Goal: Information Seeking & Learning: Learn about a topic

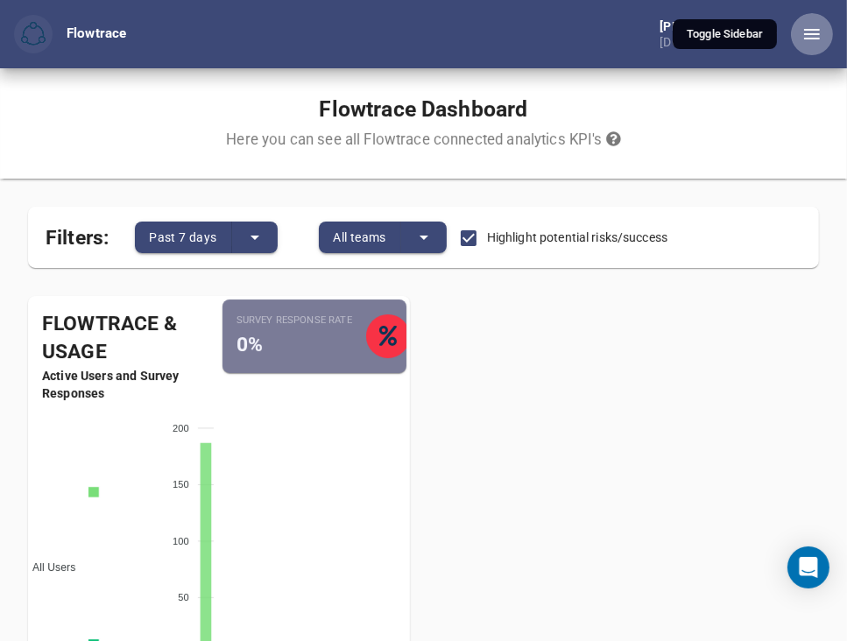
click at [813, 29] on icon "button" at bounding box center [812, 34] width 16 height 11
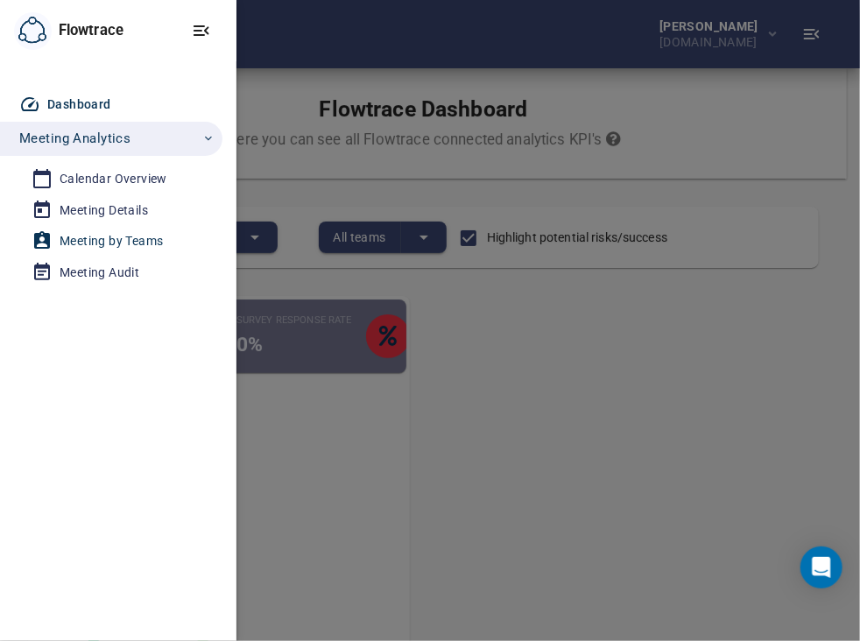
click at [126, 242] on div "Meeting by Teams" at bounding box center [111, 241] width 103 height 22
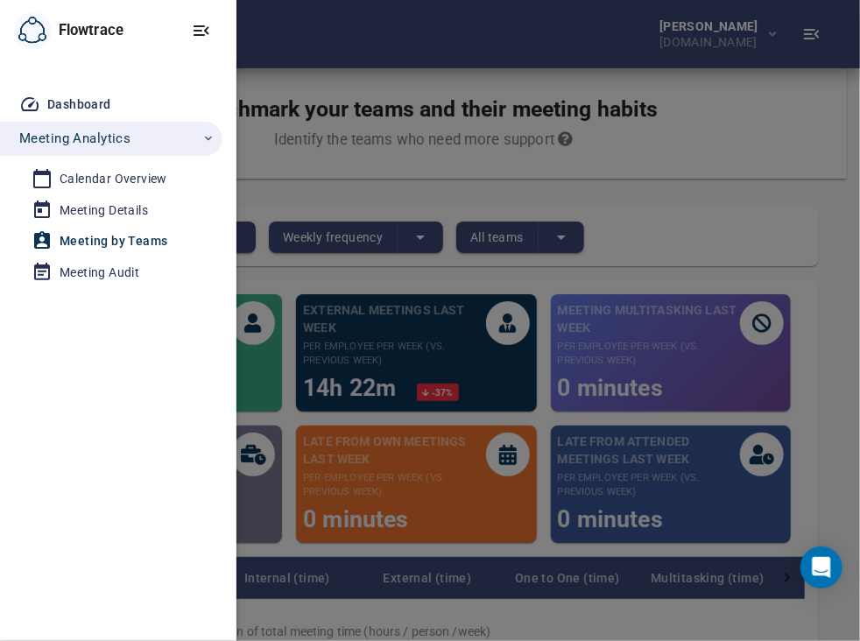
click at [635, 269] on div at bounding box center [430, 320] width 860 height 641
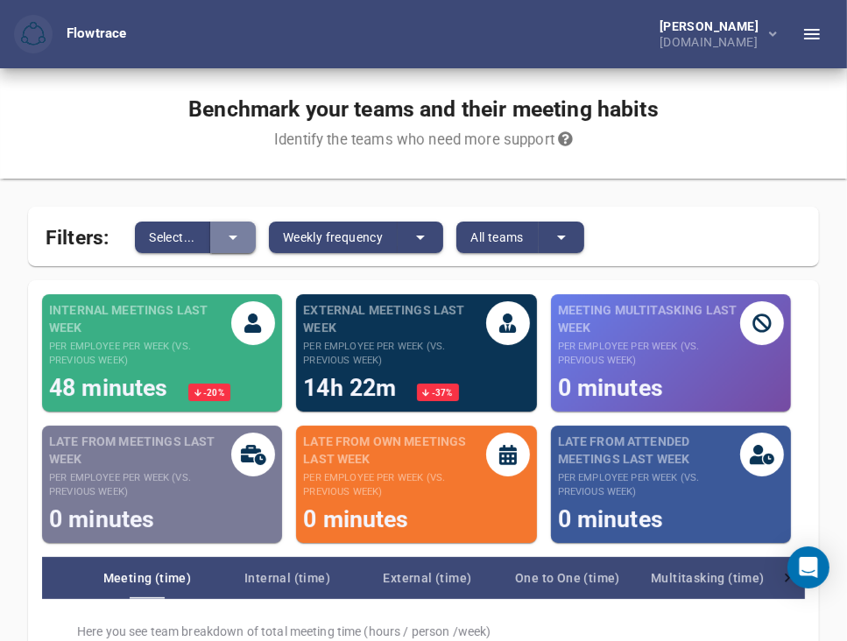
click at [238, 224] on button "split button" at bounding box center [233, 238] width 46 height 32
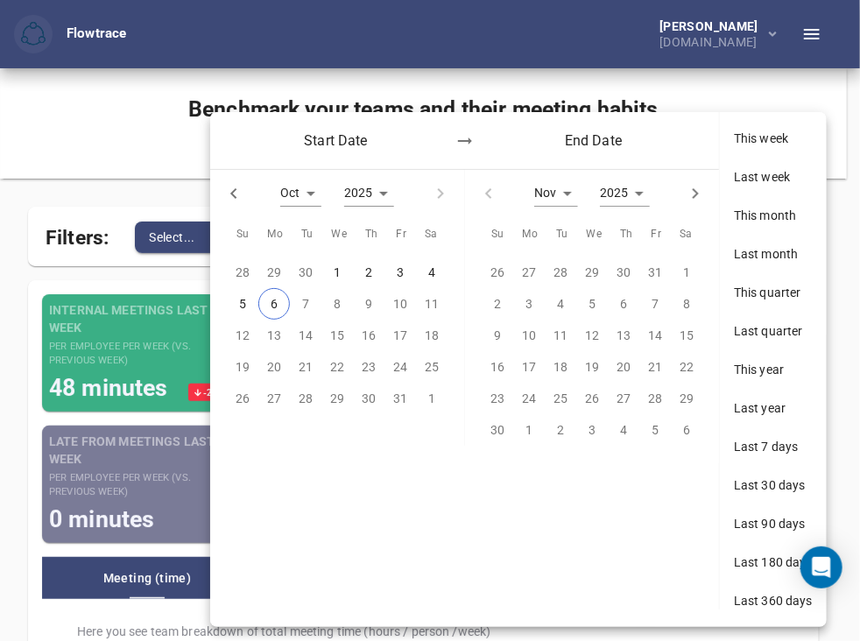
click at [133, 198] on div at bounding box center [430, 320] width 860 height 641
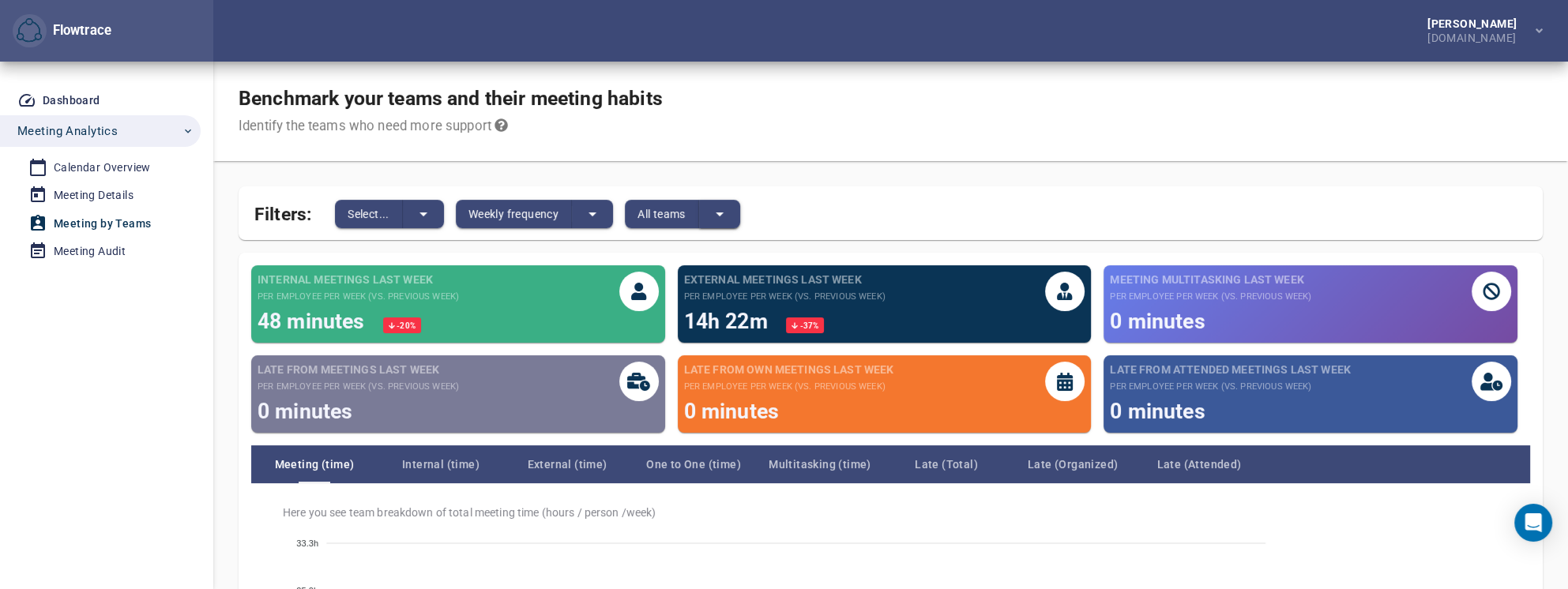
click at [733, 216] on button "split button" at bounding box center [720, 215] width 42 height 29
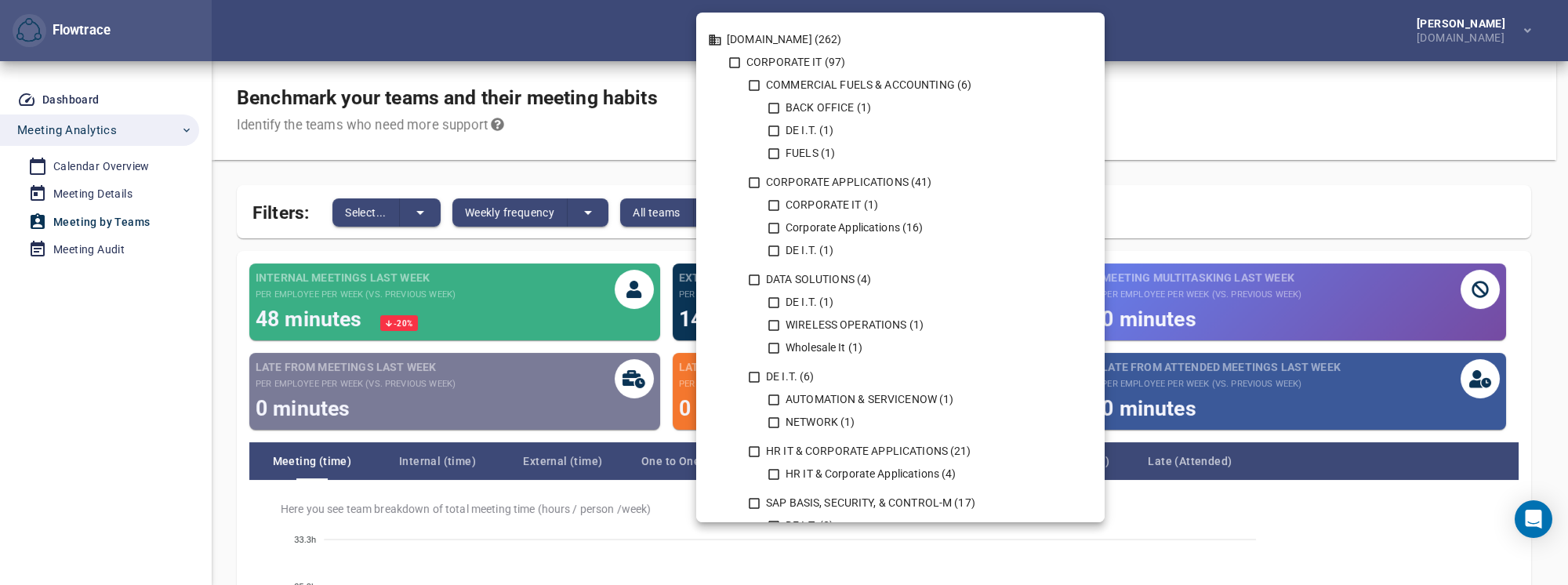
click at [673, 218] on div at bounding box center [784, 292] width 1568 height 585
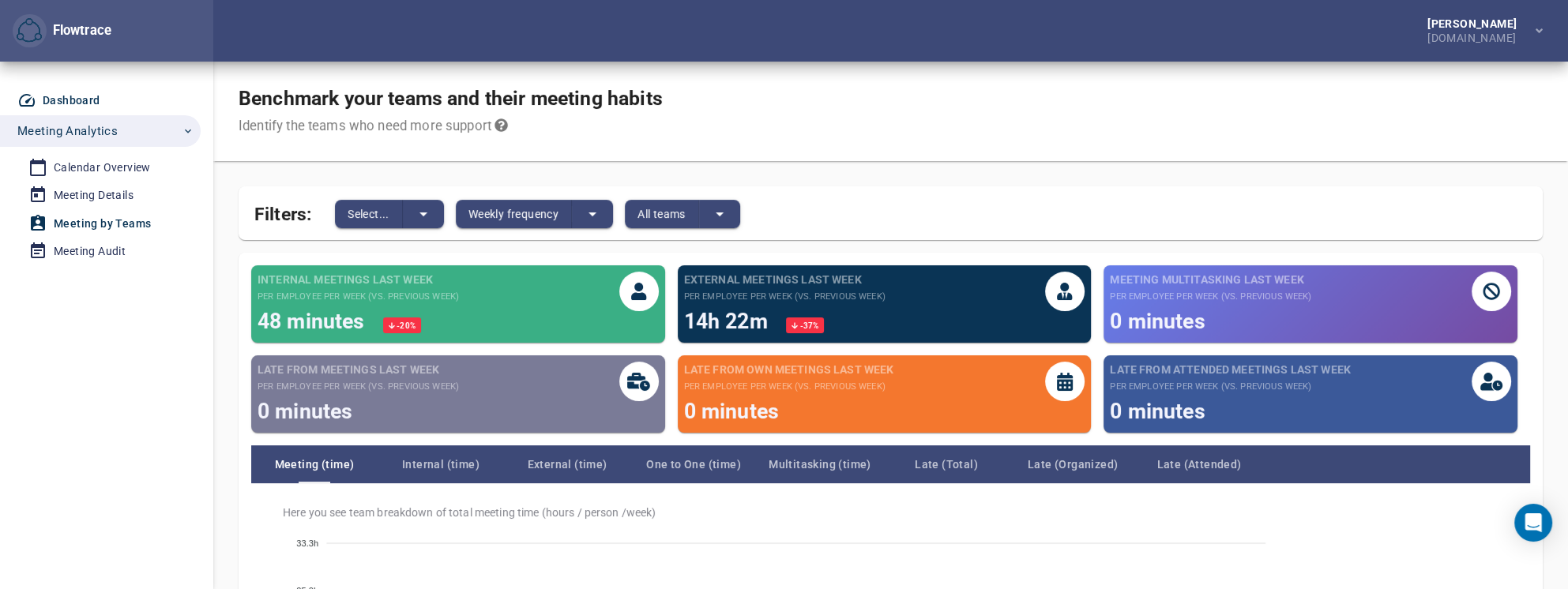
click at [73, 92] on div "Dashboard" at bounding box center [71, 101] width 58 height 20
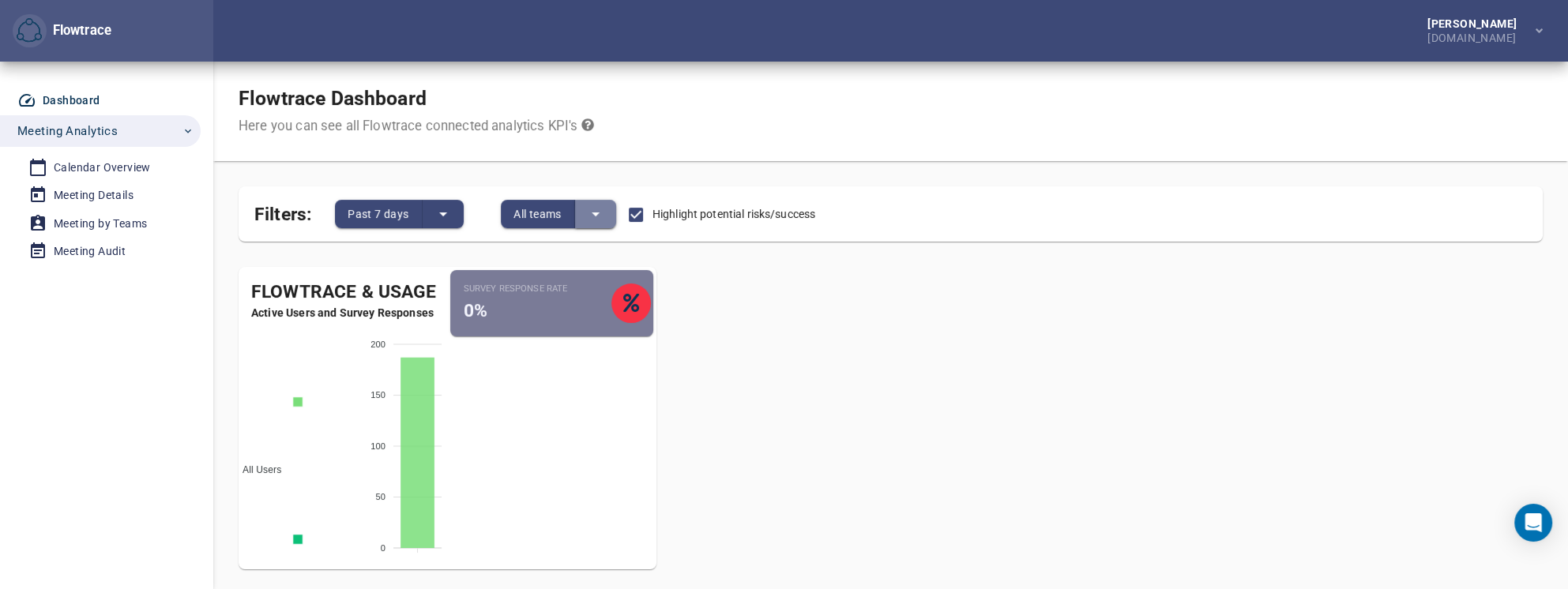
click at [602, 215] on icon "split button" at bounding box center [595, 214] width 19 height 19
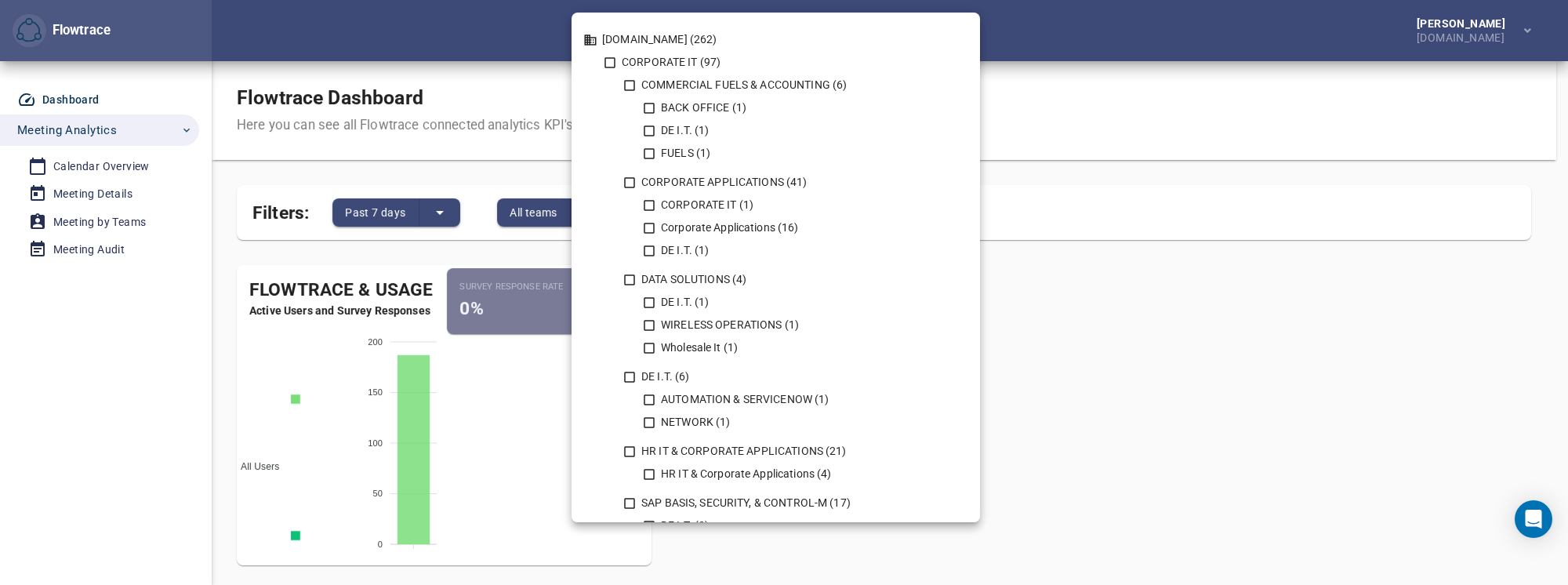
click at [515, 167] on div at bounding box center [784, 292] width 1568 height 585
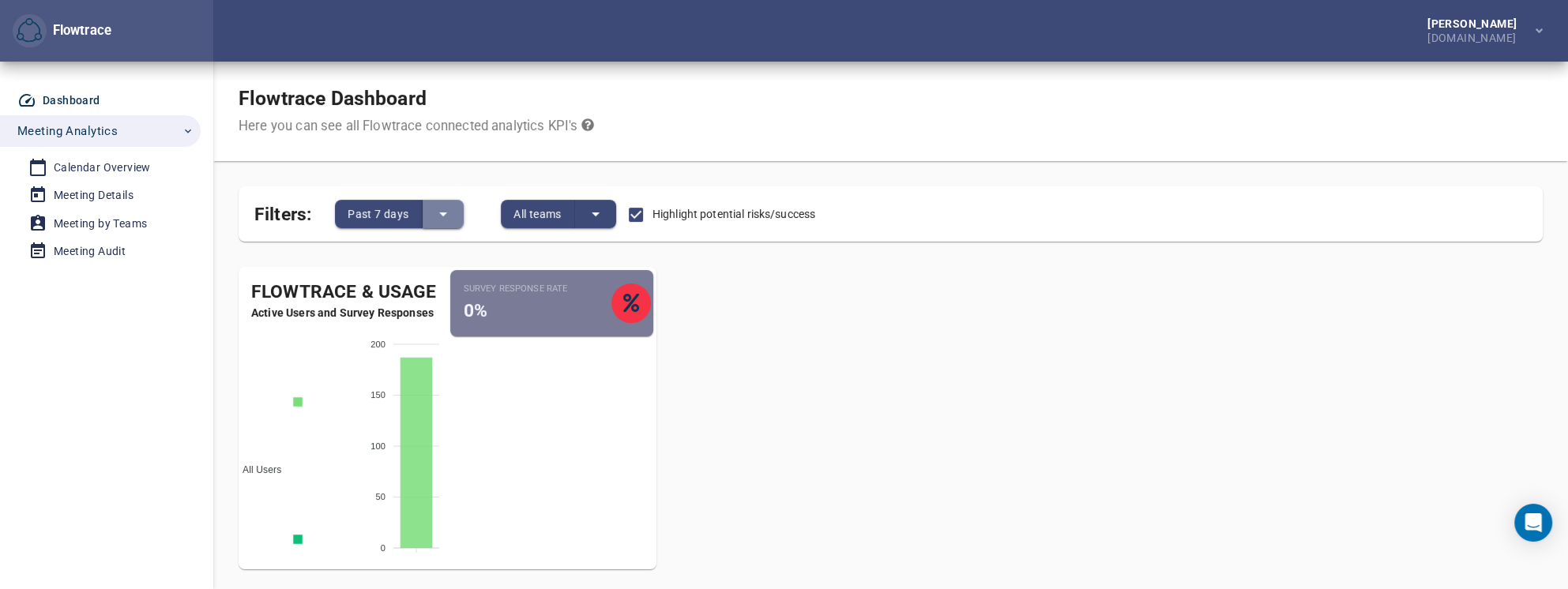
click at [449, 215] on icon "split button" at bounding box center [443, 214] width 19 height 19
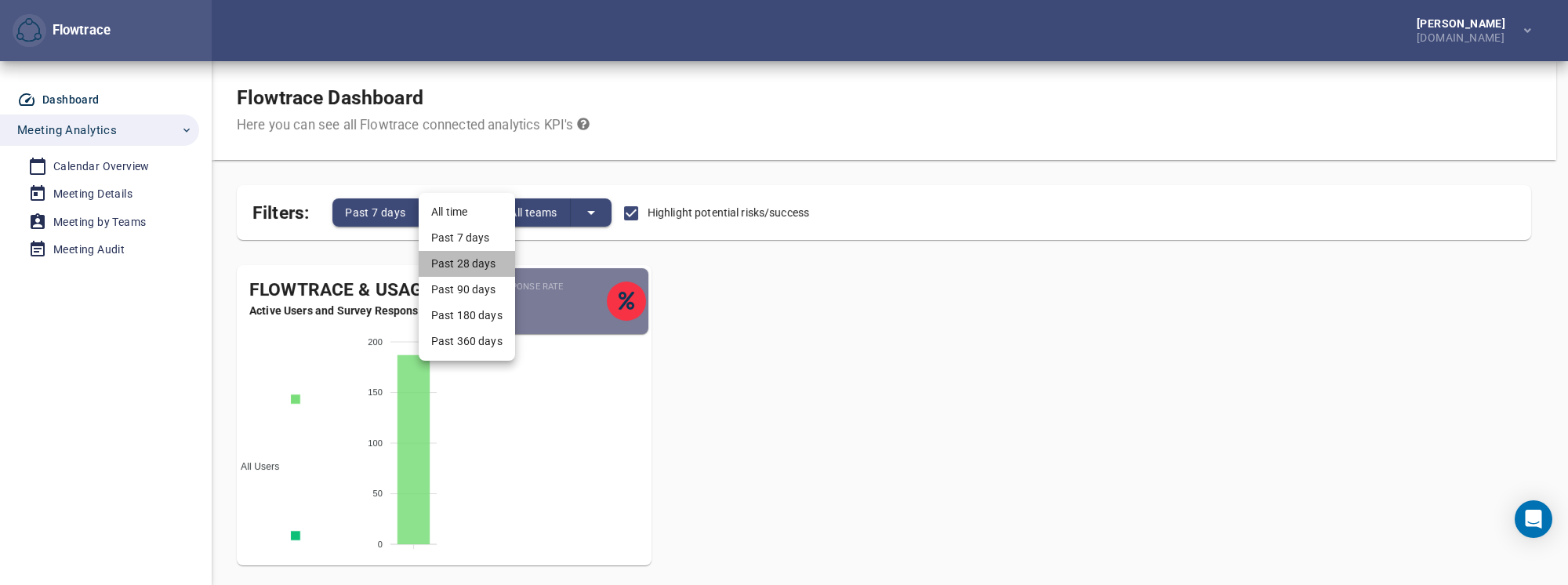
click at [482, 260] on li "Past 28 days" at bounding box center [467, 263] width 97 height 26
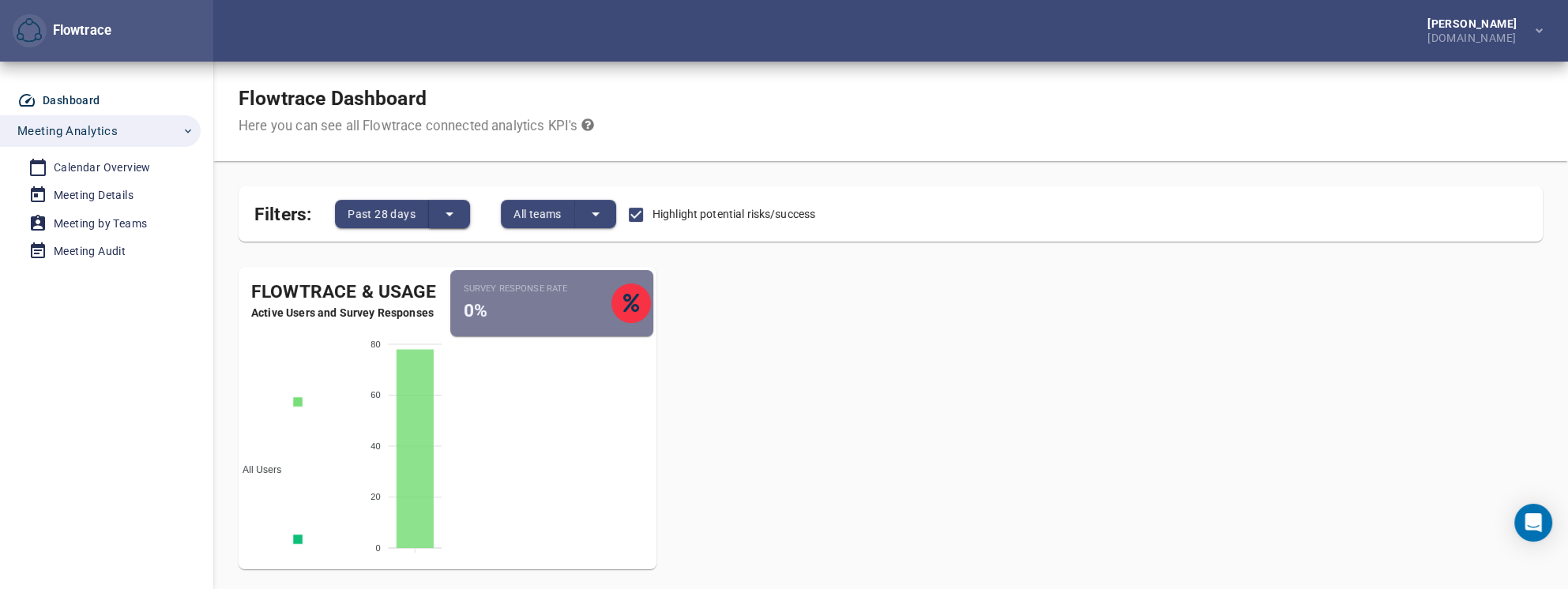
click at [460, 215] on button "split button" at bounding box center [449, 215] width 42 height 29
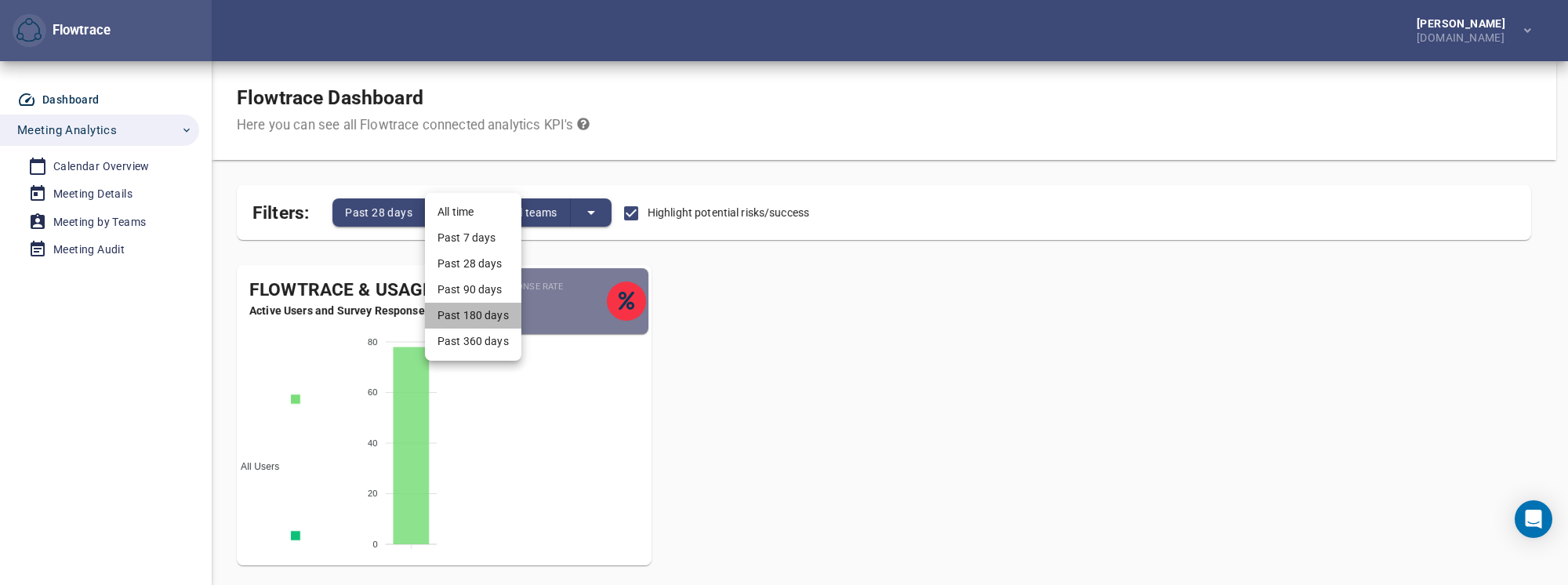
click at [486, 313] on li "Past 180 days" at bounding box center [474, 315] width 97 height 26
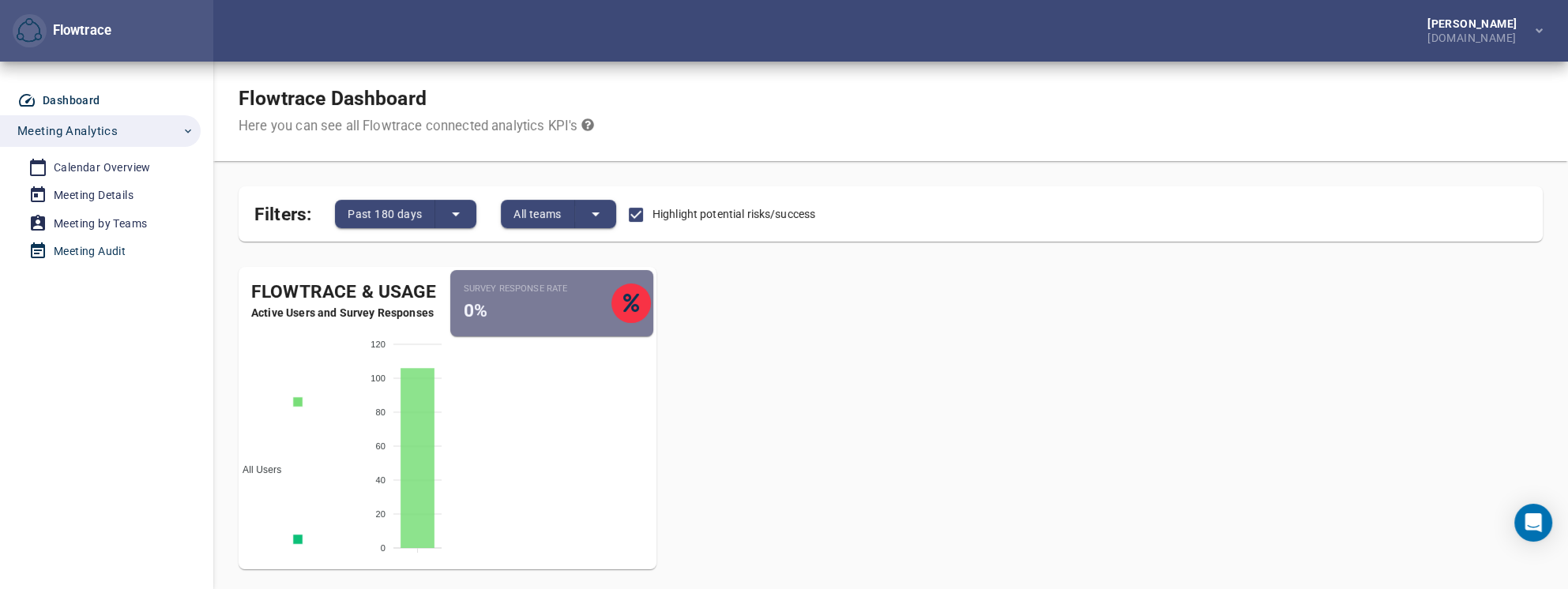
click at [88, 252] on div "Meeting Audit" at bounding box center [90, 252] width 72 height 20
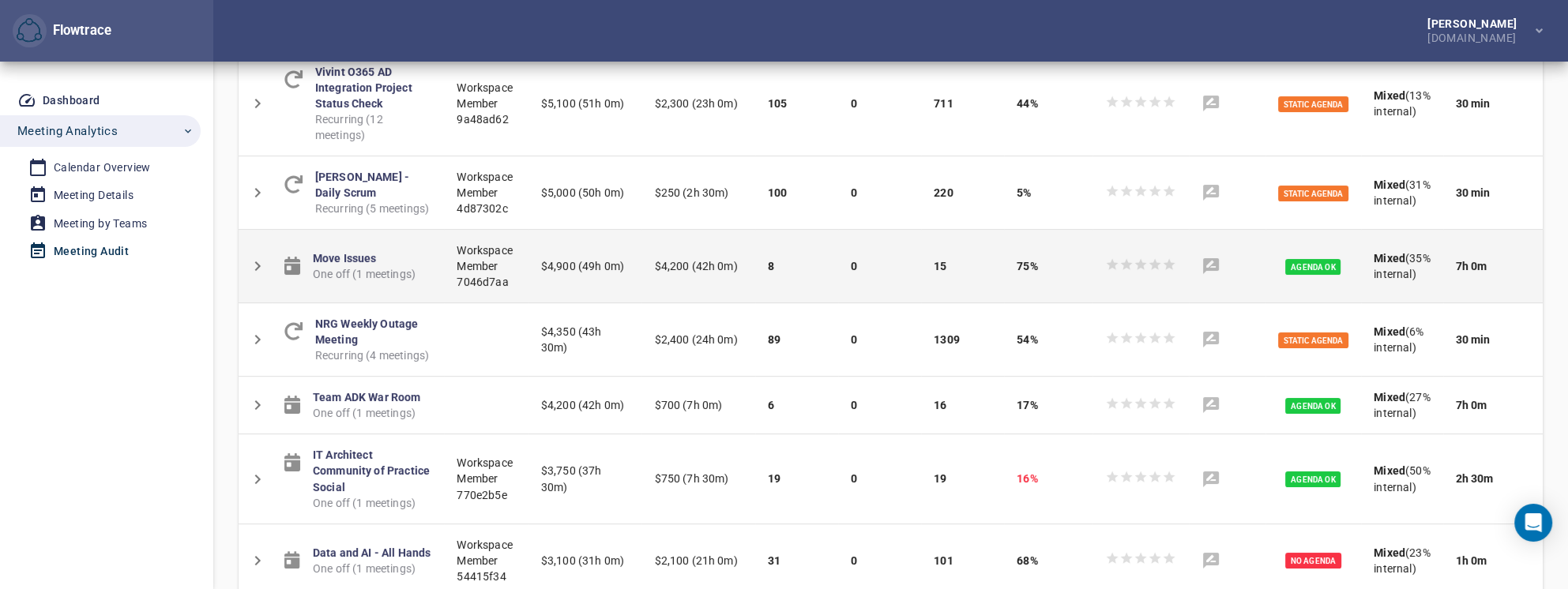
scroll to position [553, 0]
